Goal: Task Accomplishment & Management: Manage account settings

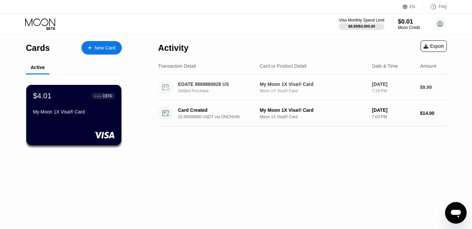
click at [193, 91] on div "Settled Purchase" at bounding box center [221, 91] width 87 height 5
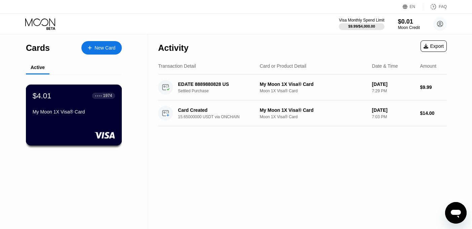
click at [85, 114] on div "My Moon 1X Visa® Card" at bounding box center [74, 111] width 82 height 5
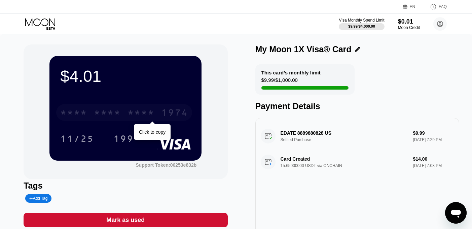
click at [176, 112] on div "1974" at bounding box center [174, 113] width 27 height 11
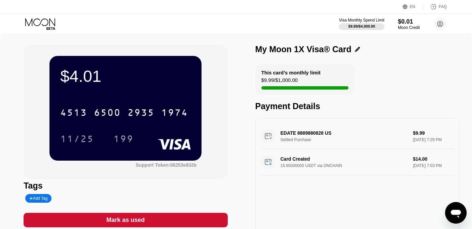
click at [126, 93] on div "$4.01 4513 6500 2935 1974 11/25 199" at bounding box center [125, 108] width 152 height 104
click at [406, 19] on div "$0.01" at bounding box center [409, 21] width 23 height 7
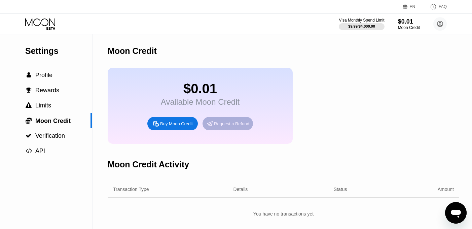
click at [236, 124] on div "Request a Refund" at bounding box center [231, 124] width 35 height 6
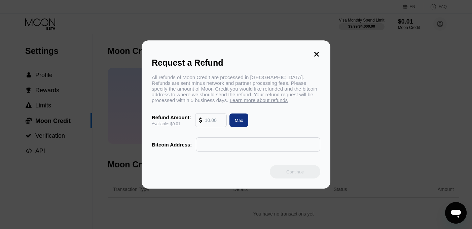
click at [325, 49] on div "Request a Refund All refunds of Moon Credit are processed in Bitcoin. Refunds a…" at bounding box center [236, 114] width 189 height 148
click at [320, 53] on icon at bounding box center [316, 53] width 7 height 7
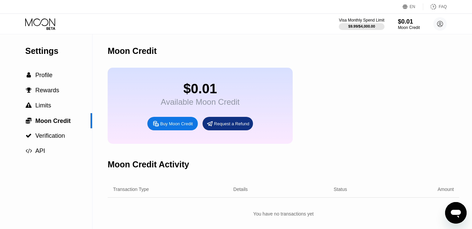
click at [47, 22] on icon at bounding box center [40, 24] width 31 height 12
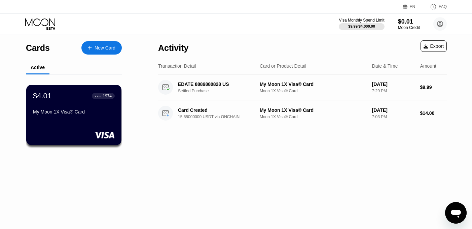
click at [97, 43] on div "New Card" at bounding box center [101, 47] width 40 height 13
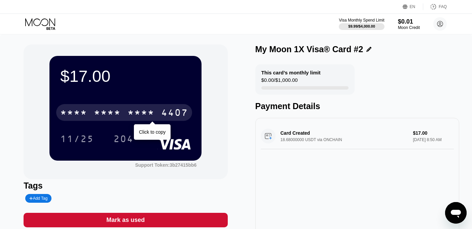
click at [158, 114] on div "* * * * * * * * * * * * 4407" at bounding box center [124, 112] width 136 height 17
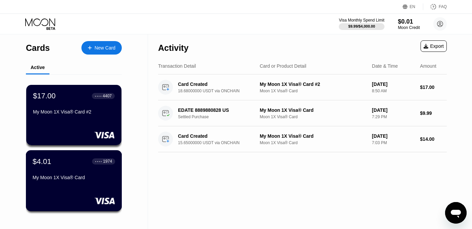
click at [88, 171] on div "$4.01 ● ● ● ● 1974 My Moon 1X Visa® Card" at bounding box center [74, 170] width 82 height 26
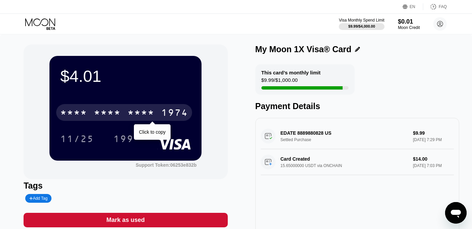
click at [173, 113] on div "1974" at bounding box center [174, 113] width 27 height 11
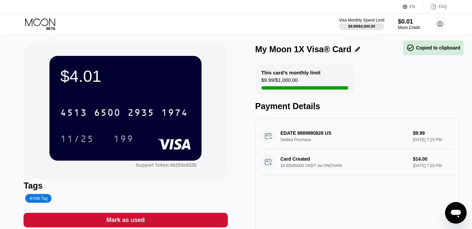
click at [162, 134] on div "11/25 199" at bounding box center [125, 138] width 131 height 17
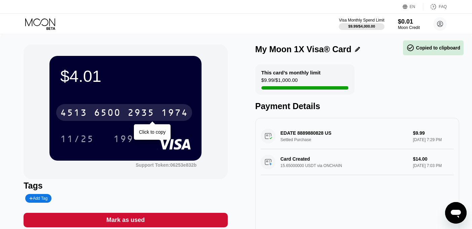
click at [162, 110] on div "1974" at bounding box center [174, 113] width 27 height 11
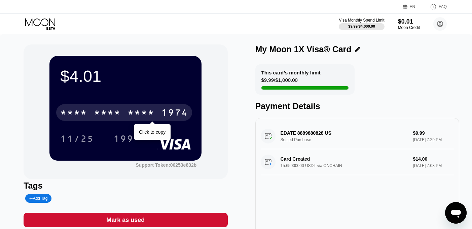
click at [120, 111] on div "* * * *" at bounding box center [107, 113] width 27 height 11
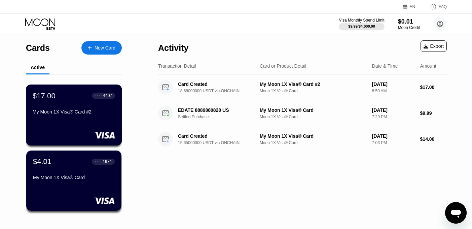
click at [68, 111] on div "My Moon 1X Visa® Card #2" at bounding box center [74, 111] width 82 height 5
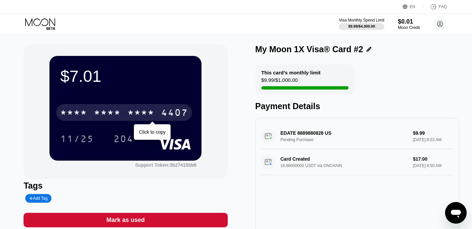
click at [146, 112] on div "* * * *" at bounding box center [141, 113] width 27 height 11
